Goal: Transaction & Acquisition: Subscribe to service/newsletter

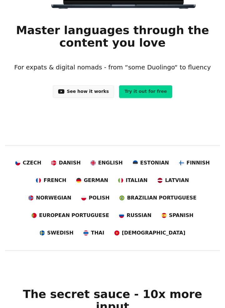
scroll to position [160, 0]
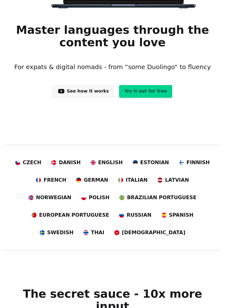
click at [84, 184] on span "German" at bounding box center [96, 181] width 24 height 8
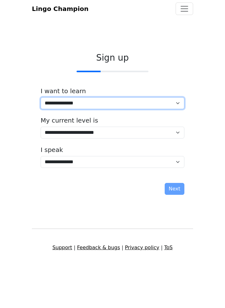
click at [128, 109] on select "**********" at bounding box center [113, 103] width 144 height 12
